Goal: Information Seeking & Learning: Learn about a topic

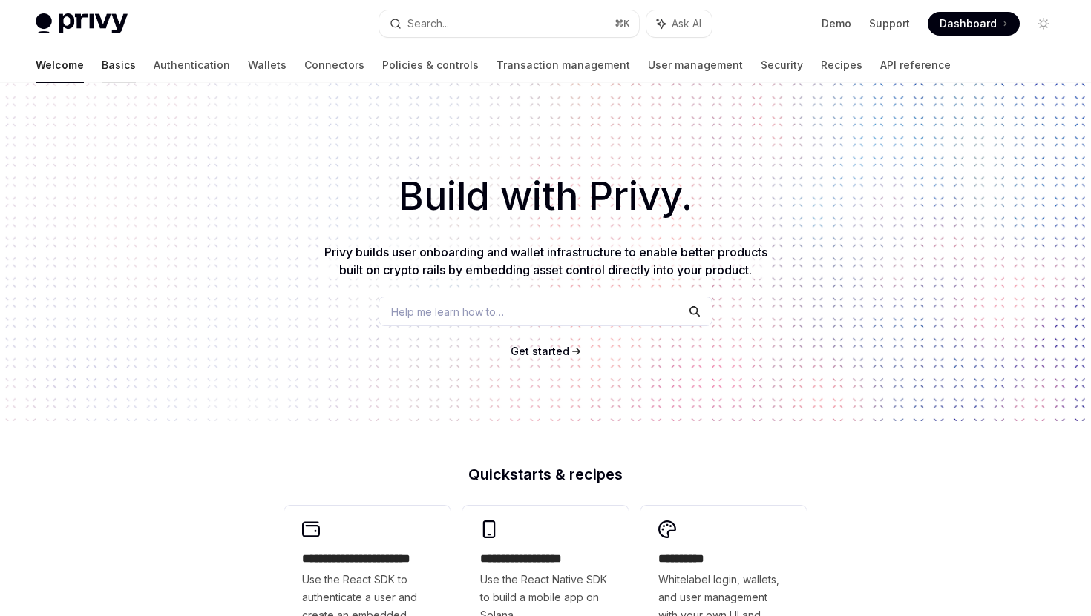
click at [102, 67] on link "Basics" at bounding box center [119, 65] width 34 height 36
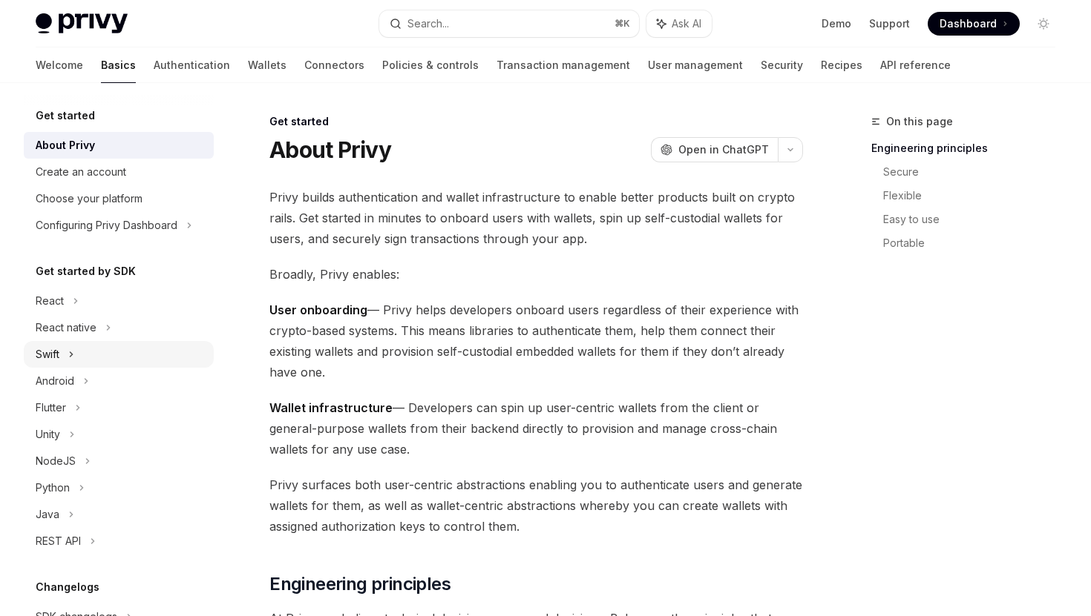
click at [68, 362] on div "Swift" at bounding box center [119, 354] width 190 height 27
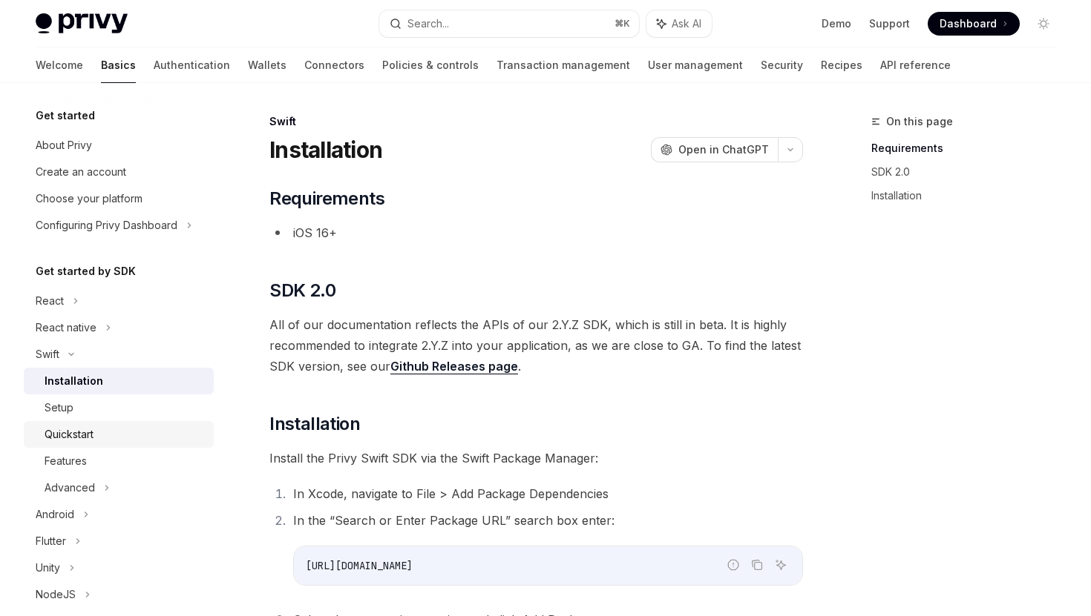
click at [182, 429] on div "Quickstart" at bounding box center [125, 435] width 160 height 18
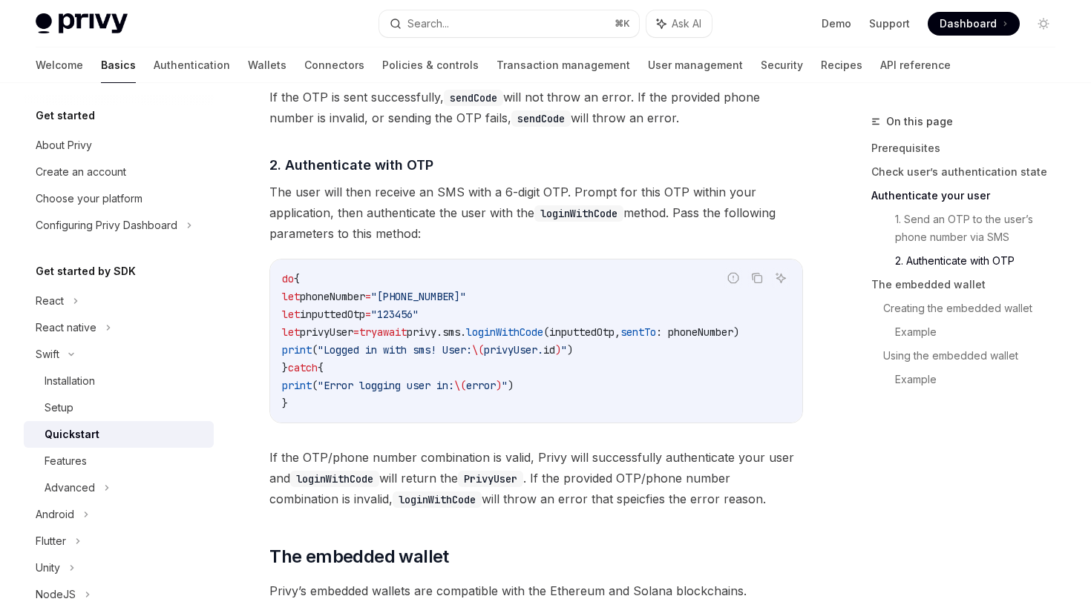
scroll to position [1602, 0]
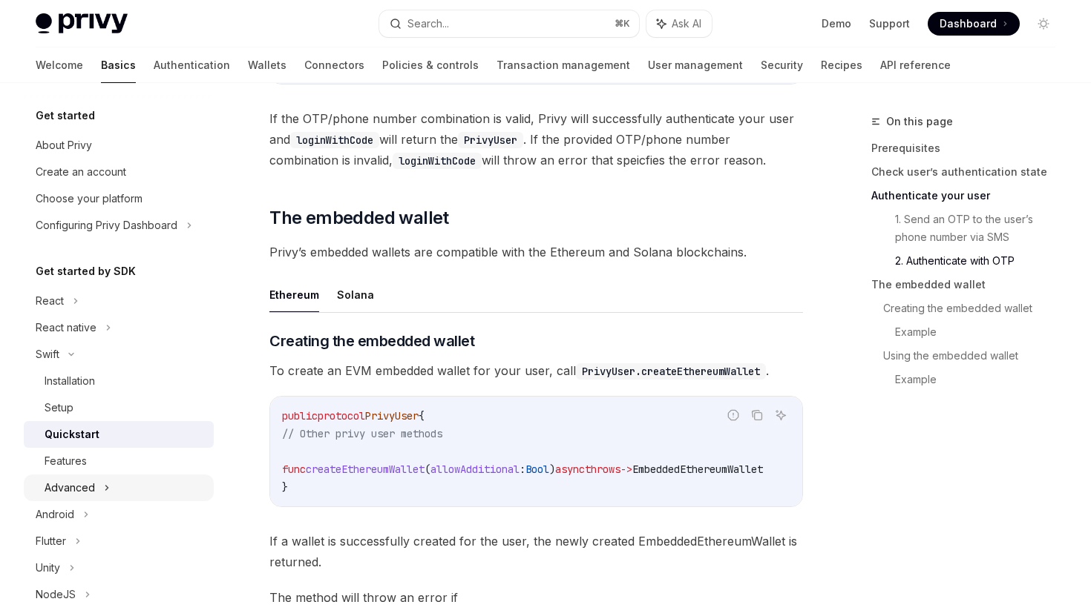
click at [139, 494] on div "Advanced" at bounding box center [119, 488] width 190 height 27
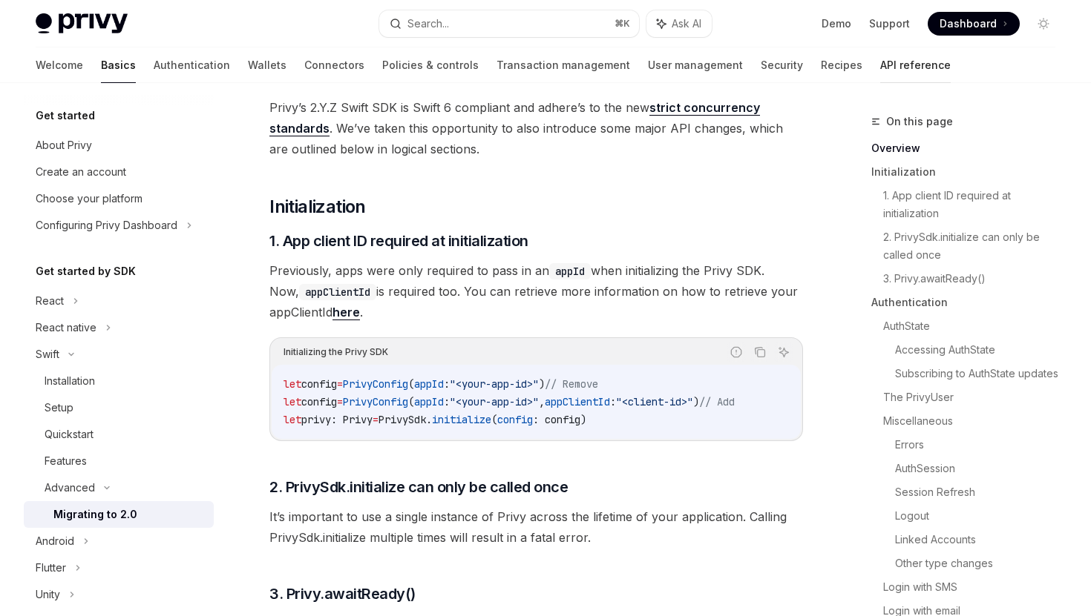
click at [880, 73] on link "API reference" at bounding box center [915, 65] width 70 height 36
type textarea "*"
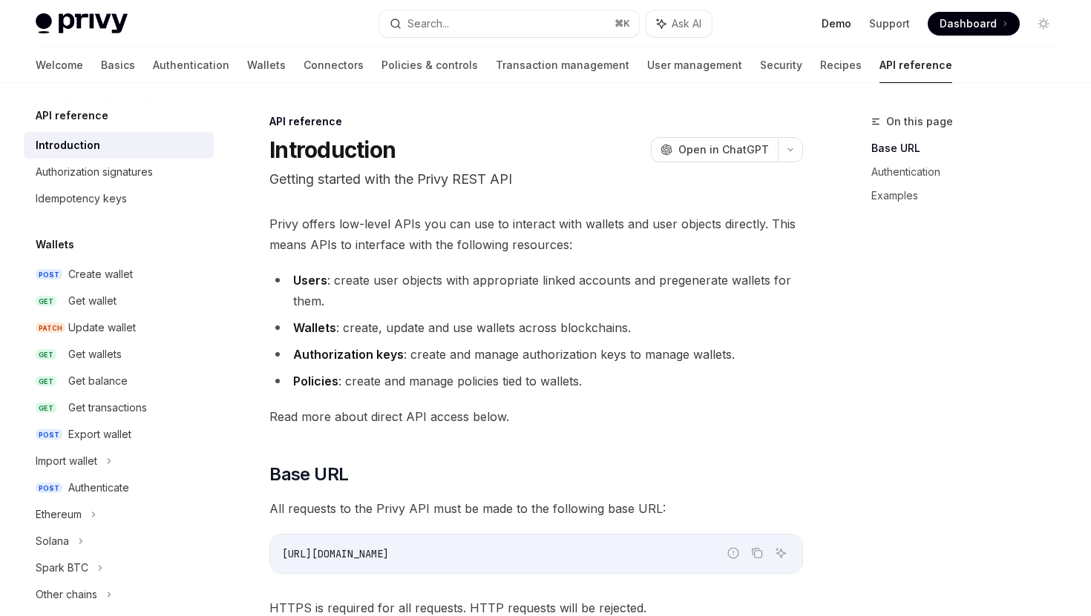
click at [846, 30] on link "Demo" at bounding box center [836, 23] width 30 height 15
